Goal: Check status: Check status

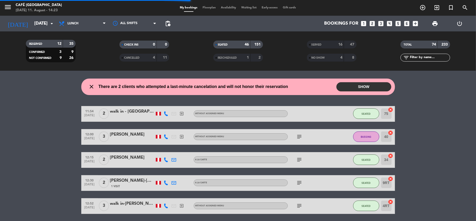
click at [309, 44] on span at bounding box center [310, 45] width 2 height 2
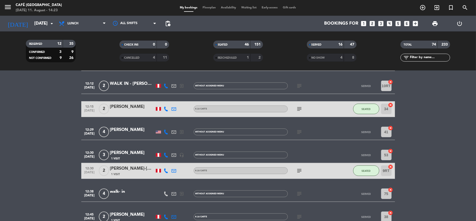
scroll to position [276, 0]
click at [120, 154] on div "[PERSON_NAME]" at bounding box center [132, 152] width 44 height 7
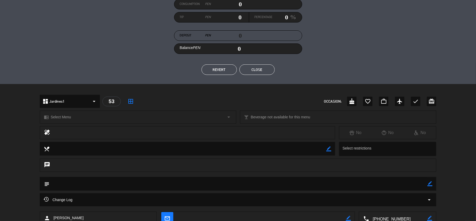
scroll to position [98, 0]
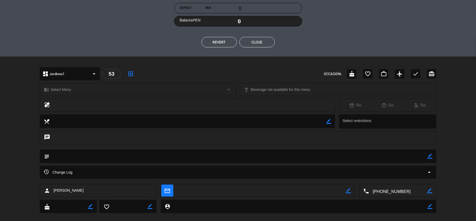
click at [428, 156] on icon "border_color" at bounding box center [429, 155] width 5 height 5
click at [415, 155] on textarea at bounding box center [238, 155] width 378 height 13
type textarea "m53"
click at [429, 157] on icon at bounding box center [429, 155] width 5 height 5
click at [260, 41] on button "Close" at bounding box center [256, 42] width 35 height 10
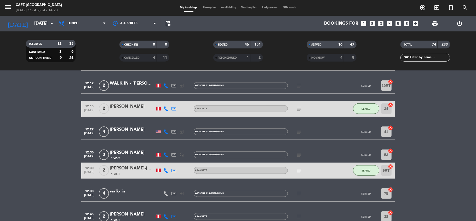
click at [319, 155] on div "subject" at bounding box center [311, 154] width 47 height 15
click at [300, 150] on div "subject" at bounding box center [311, 154] width 47 height 15
click at [300, 152] on icon "subject" at bounding box center [299, 154] width 6 height 6
click at [124, 153] on div "[PERSON_NAME]" at bounding box center [132, 152] width 44 height 7
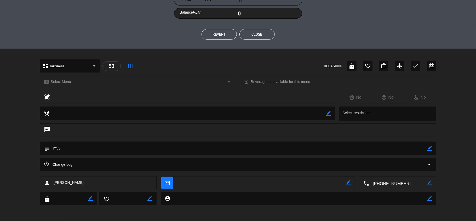
scroll to position [0, 0]
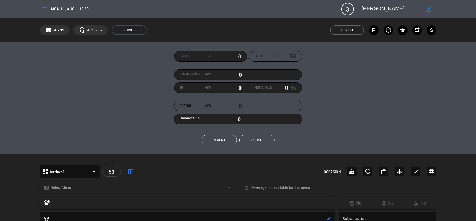
click at [258, 137] on button "Close" at bounding box center [256, 140] width 35 height 10
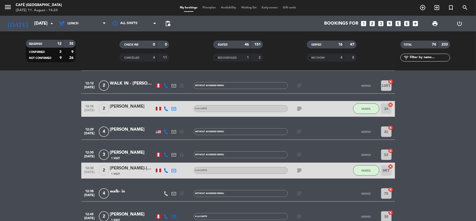
click at [164, 155] on icon at bounding box center [166, 154] width 5 height 5
click at [128, 154] on div "[PERSON_NAME]" at bounding box center [132, 152] width 44 height 7
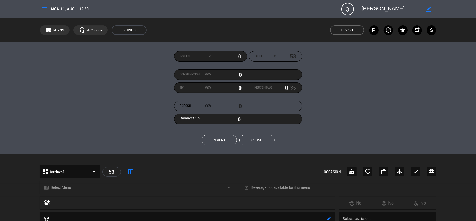
scroll to position [106, 0]
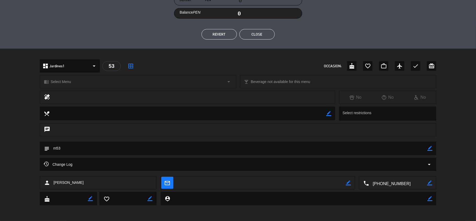
click at [427, 164] on icon "arrow_drop_down" at bounding box center [429, 164] width 6 height 6
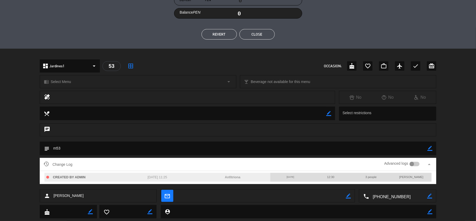
click at [408, 165] on label "Advanced logs" at bounding box center [396, 163] width 24 height 6
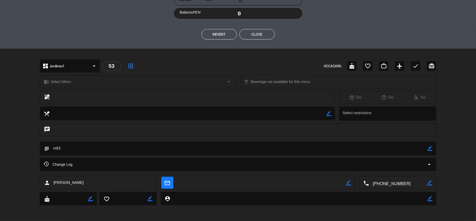
click at [410, 165] on div "Change Log arrow_drop_down" at bounding box center [238, 164] width 389 height 6
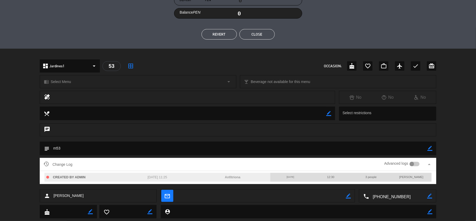
click at [413, 162] on div at bounding box center [412, 164] width 5 height 5
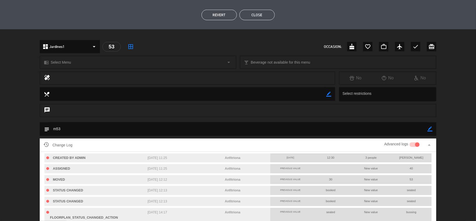
scroll to position [125, 0]
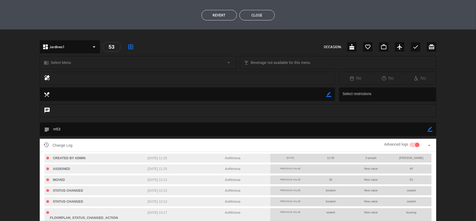
click at [413, 146] on div at bounding box center [415, 144] width 10 height 5
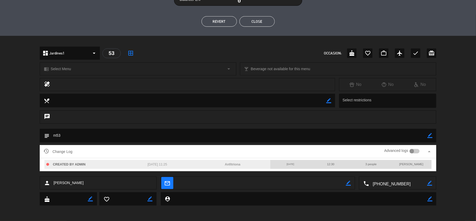
scroll to position [0, 0]
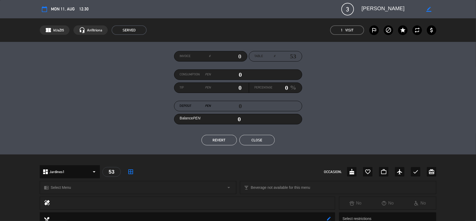
click at [256, 141] on button "Close" at bounding box center [256, 140] width 35 height 10
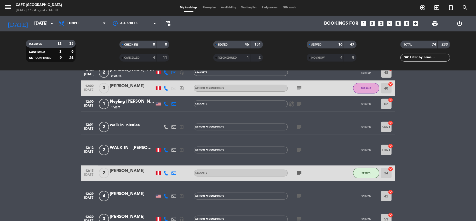
scroll to position [340, 0]
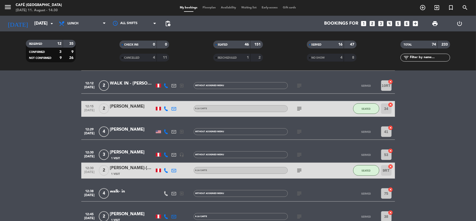
click at [130, 149] on div "[PERSON_NAME]" at bounding box center [132, 152] width 44 height 7
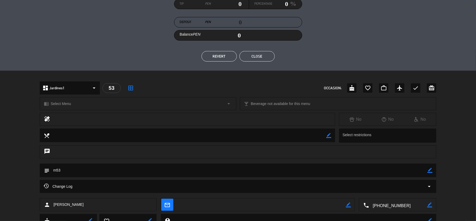
scroll to position [106, 0]
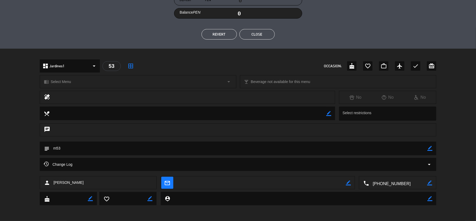
click at [425, 166] on div "Change Log arrow_drop_down" at bounding box center [238, 164] width 389 height 6
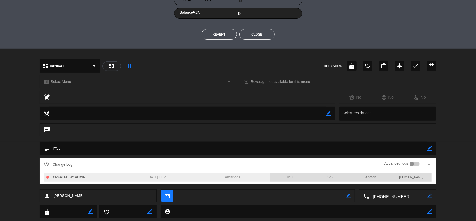
click at [414, 162] on div at bounding box center [415, 164] width 10 height 5
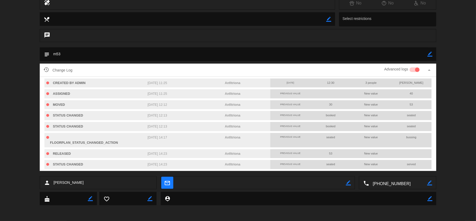
scroll to position [199, 0]
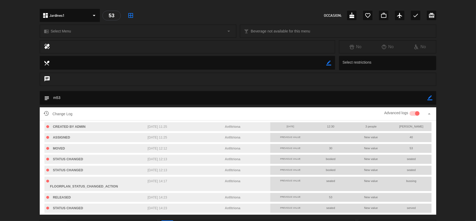
click at [410, 111] on div at bounding box center [415, 113] width 10 height 5
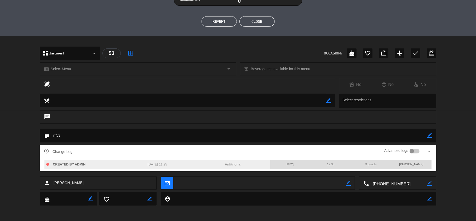
click at [260, 23] on button "Close" at bounding box center [256, 21] width 35 height 10
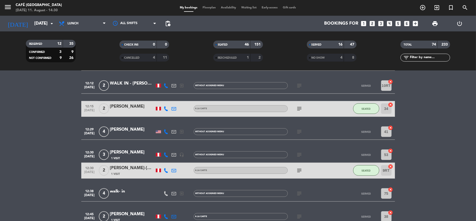
scroll to position [106, 0]
click at [119, 152] on div "[PERSON_NAME]" at bounding box center [132, 152] width 44 height 7
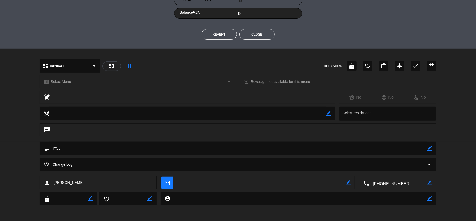
drag, startPoint x: 65, startPoint y: 150, endPoint x: 47, endPoint y: 152, distance: 18.2
click at [47, 152] on div "subject border_color" at bounding box center [238, 148] width 397 height 14
click at [86, 146] on textarea at bounding box center [238, 147] width 378 height 13
drag, startPoint x: 78, startPoint y: 148, endPoint x: 46, endPoint y: 148, distance: 31.6
click at [46, 148] on div "subject border_color" at bounding box center [238, 148] width 397 height 14
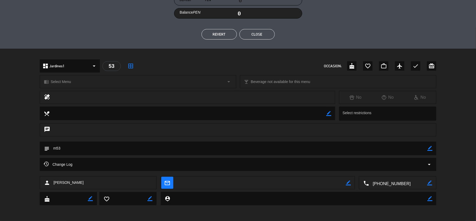
click at [102, 150] on textarea at bounding box center [238, 147] width 378 height 13
drag, startPoint x: 79, startPoint y: 151, endPoint x: 39, endPoint y: 153, distance: 40.0
click at [39, 153] on div "subject border_color" at bounding box center [238, 149] width 476 height 16
click at [92, 145] on textarea at bounding box center [238, 147] width 378 height 13
click at [429, 163] on icon "arrow_drop_down" at bounding box center [429, 164] width 6 height 6
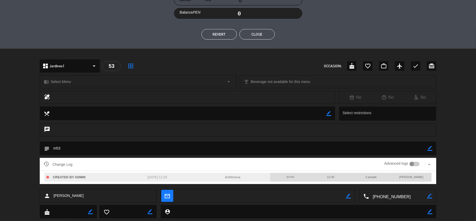
click at [414, 163] on div at bounding box center [412, 164] width 5 height 5
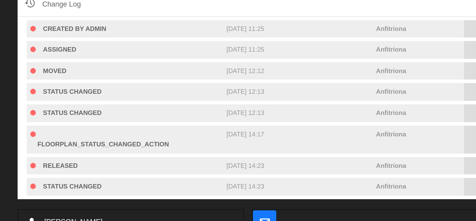
scroll to position [199, 0]
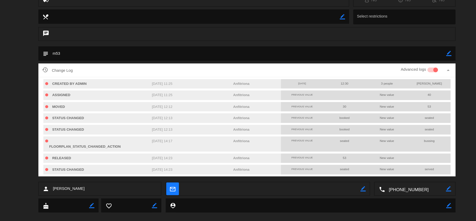
drag, startPoint x: 223, startPoint y: 81, endPoint x: 276, endPoint y: 175, distance: 108.1
click at [276, 175] on div "Change Log Advanced logs arrow_drop_up CREATED BY ADMIN [DATE] 11:25 Anfitriona…" at bounding box center [238, 120] width 476 height 112
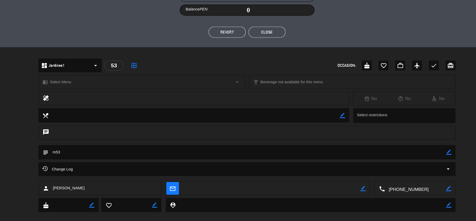
scroll to position [106, 0]
click at [411, 165] on div "Change Log arrow_drop_down" at bounding box center [238, 164] width 389 height 6
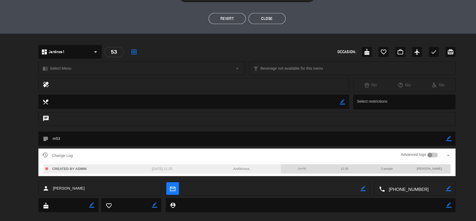
click at [409, 146] on div "Change Log Advanced logs arrow_drop_up" at bounding box center [238, 151] width 397 height 13
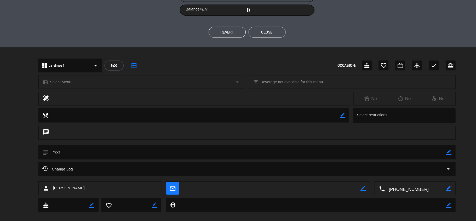
click at [417, 163] on div "Change Log arrow_drop_down" at bounding box center [238, 164] width 389 height 6
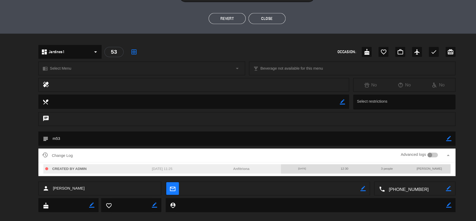
click at [416, 151] on div at bounding box center [415, 151] width 10 height 5
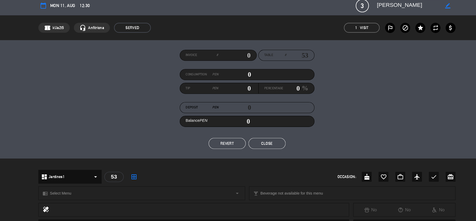
scroll to position [200, 0]
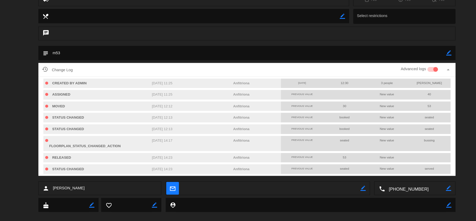
click at [409, 67] on div "Advanced logs" at bounding box center [401, 70] width 35 height 8
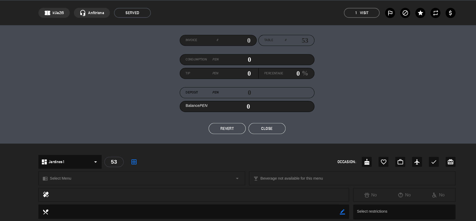
scroll to position [9, 0]
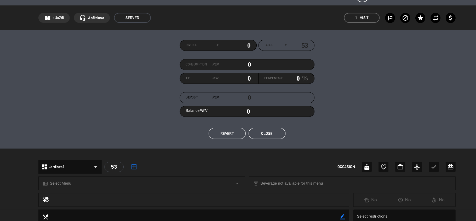
click at [269, 129] on button "Close" at bounding box center [256, 130] width 35 height 10
